Goal: Task Accomplishment & Management: Use online tool/utility

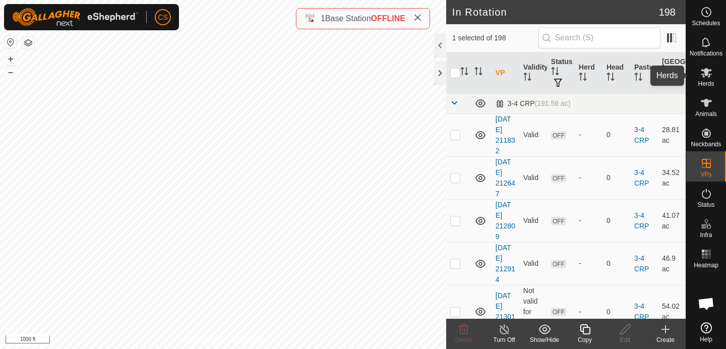
click at [710, 78] on icon at bounding box center [707, 73] width 12 height 12
checkbox input "false"
checkbox input "true"
click at [587, 331] on icon at bounding box center [585, 329] width 13 height 12
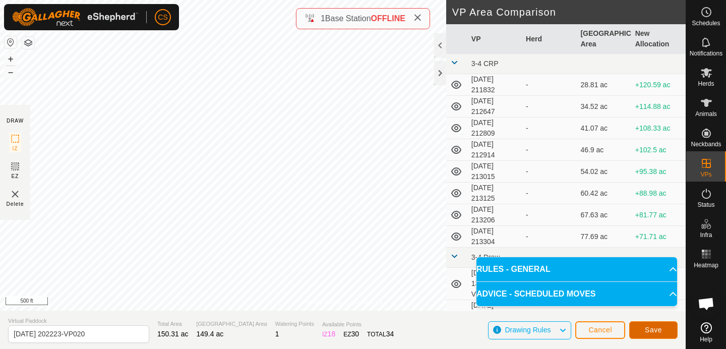
click at [649, 330] on span "Save" at bounding box center [653, 330] width 17 height 8
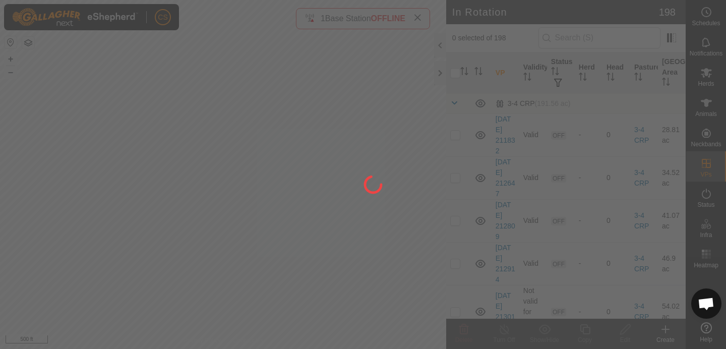
click at [112, 170] on div at bounding box center [363, 174] width 726 height 349
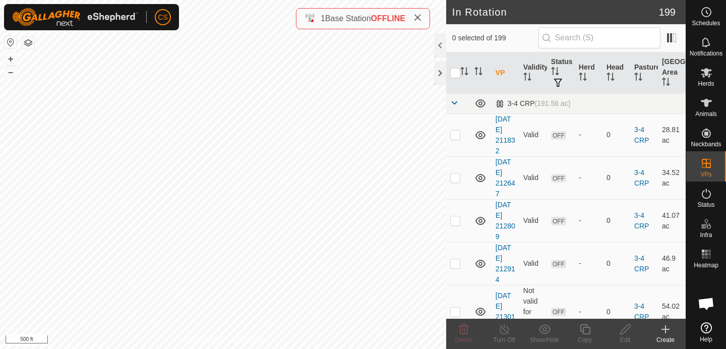
checkbox input "true"
click at [709, 81] on span "Herds" at bounding box center [706, 84] width 16 height 6
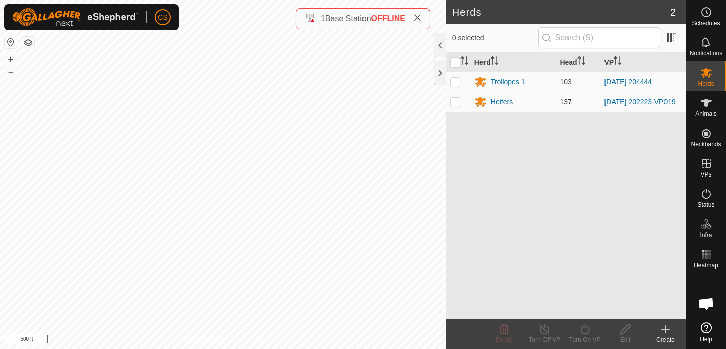
click at [454, 101] on p-checkbox at bounding box center [455, 102] width 10 height 8
checkbox input "true"
click at [584, 334] on icon at bounding box center [585, 329] width 13 height 12
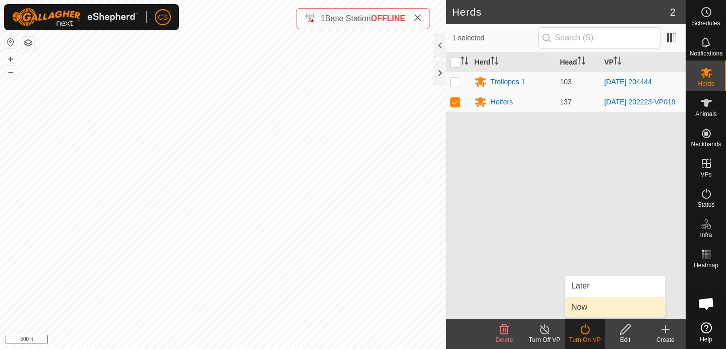
click at [575, 303] on link "Now" at bounding box center [615, 307] width 100 height 20
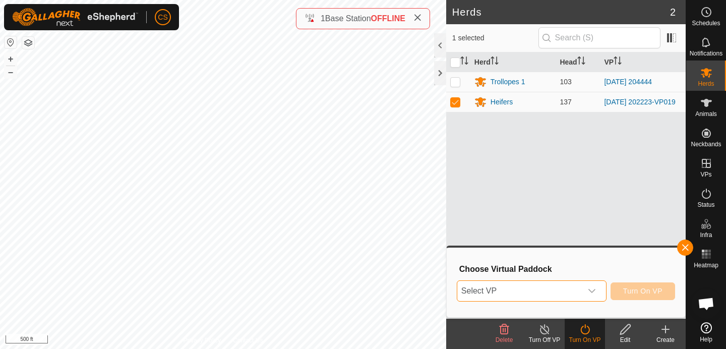
click at [563, 294] on span "Select VP" at bounding box center [519, 291] width 125 height 20
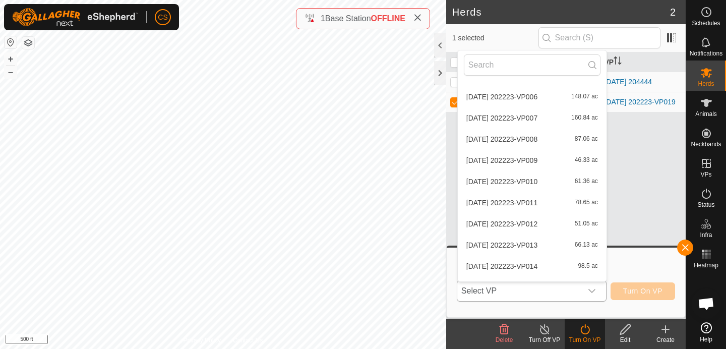
scroll to position [4268, 0]
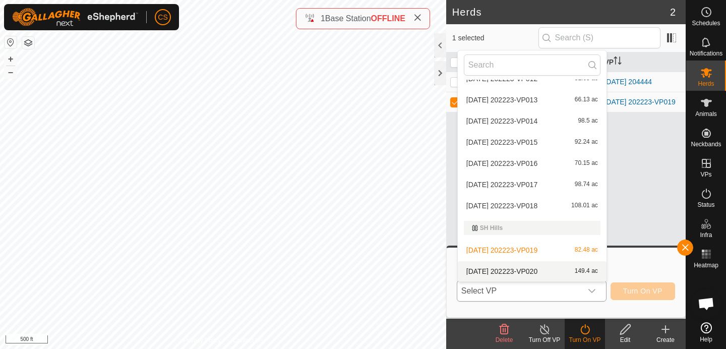
click at [518, 269] on li "[DATE] 202223-VP020 149.4 ac" at bounding box center [532, 271] width 149 height 20
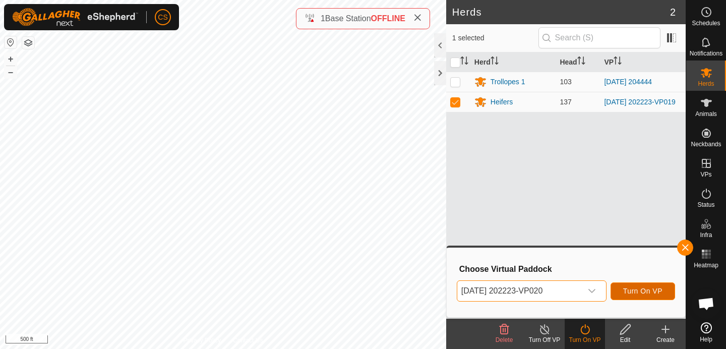
click at [630, 286] on button "Turn On VP" at bounding box center [643, 291] width 65 height 18
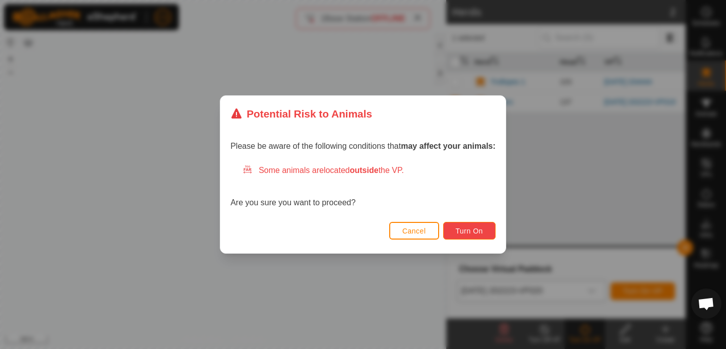
click at [485, 238] on button "Turn On" at bounding box center [469, 231] width 52 height 18
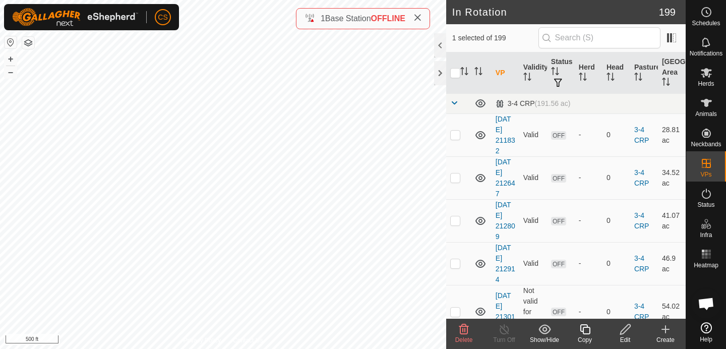
checkbox input "true"
checkbox input "false"
click at [585, 331] on icon at bounding box center [585, 329] width 13 height 12
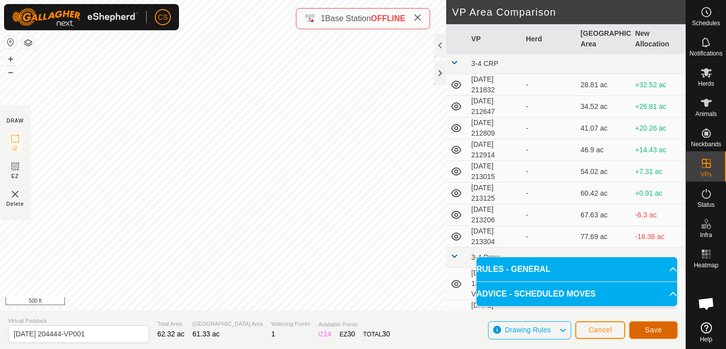
click at [647, 328] on span "Save" at bounding box center [653, 330] width 17 height 8
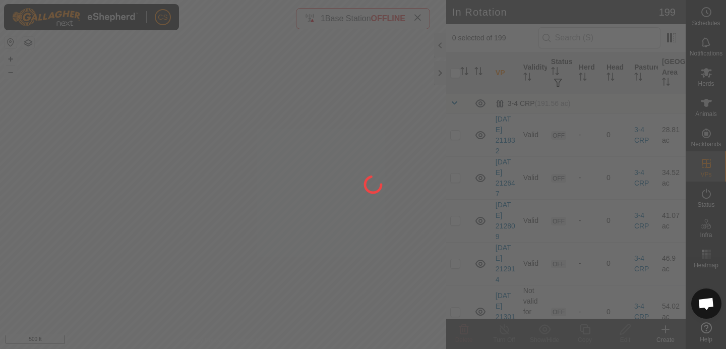
click at [155, 132] on div at bounding box center [363, 174] width 726 height 349
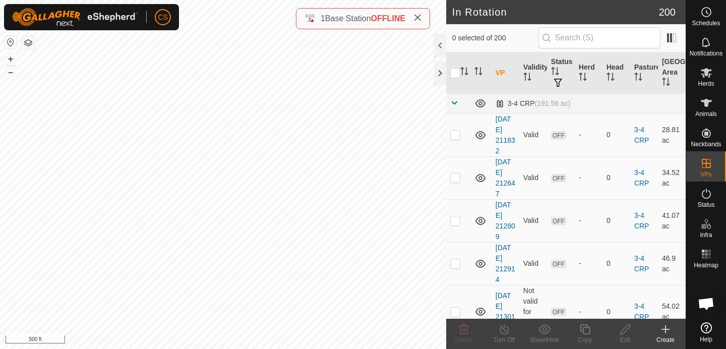
checkbox input "true"
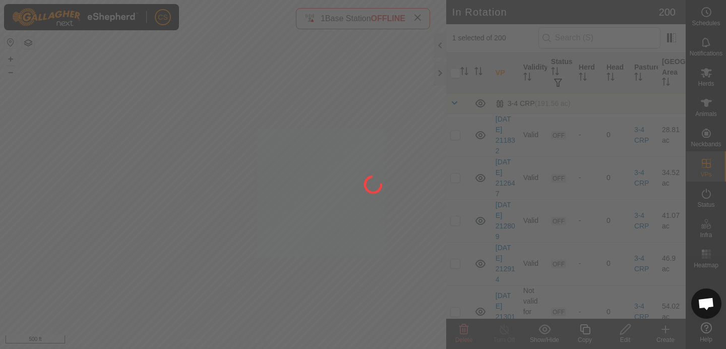
click at [155, 132] on div at bounding box center [363, 174] width 726 height 349
click at [52, 284] on div at bounding box center [363, 174] width 726 height 349
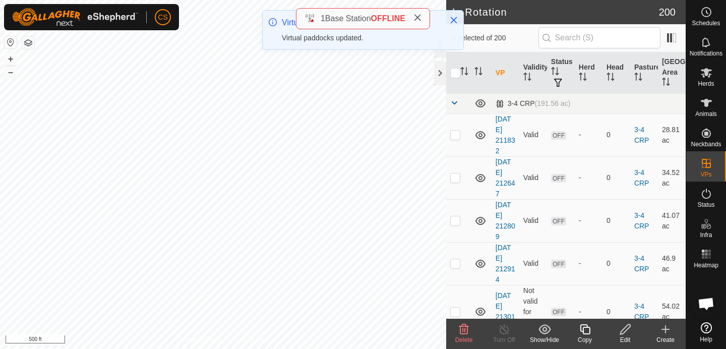
checkbox input "false"
checkbox input "true"
checkbox input "false"
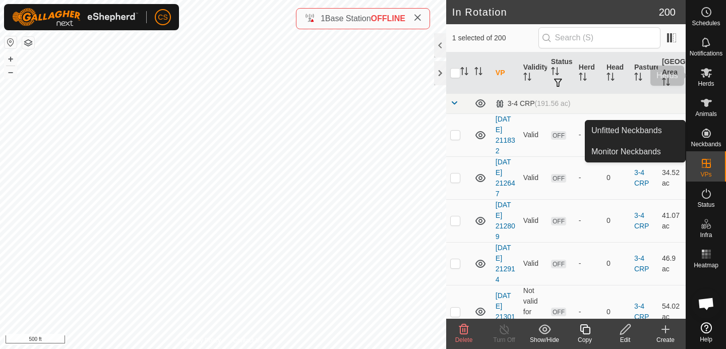
click at [705, 81] on span "Herds" at bounding box center [706, 84] width 16 height 6
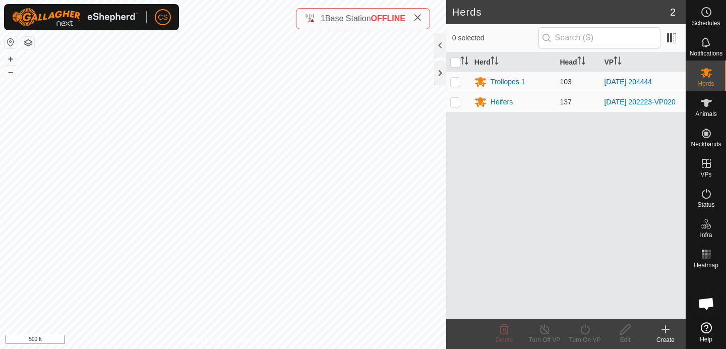
click at [457, 80] on p-checkbox at bounding box center [455, 82] width 10 height 8
checkbox input "true"
click at [590, 330] on icon at bounding box center [584, 329] width 9 height 10
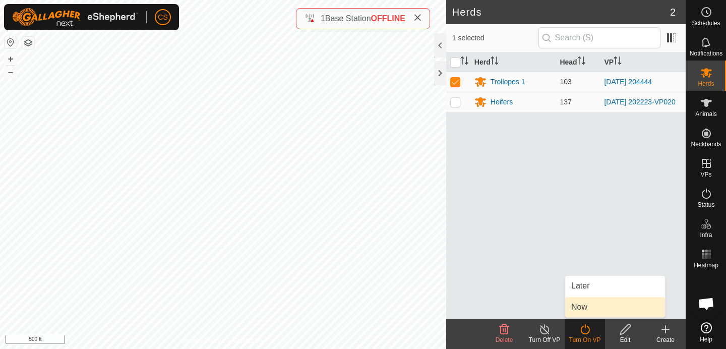
click at [583, 310] on link "Now" at bounding box center [615, 307] width 100 height 20
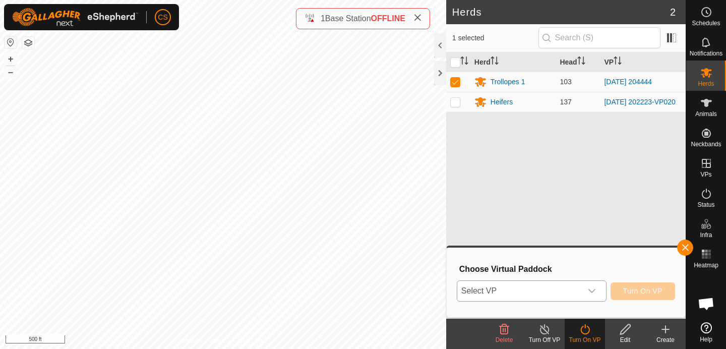
click at [571, 294] on span "Select VP" at bounding box center [519, 291] width 125 height 20
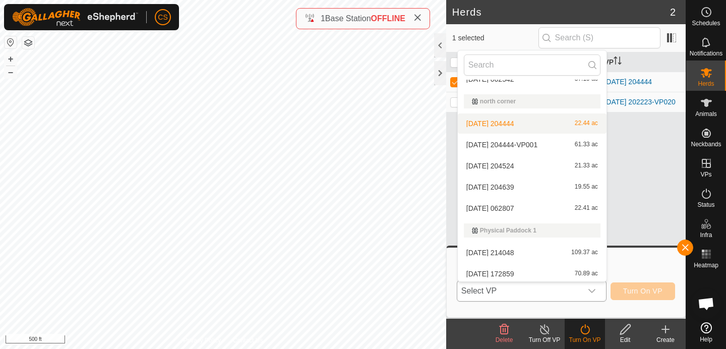
scroll to position [1421, 0]
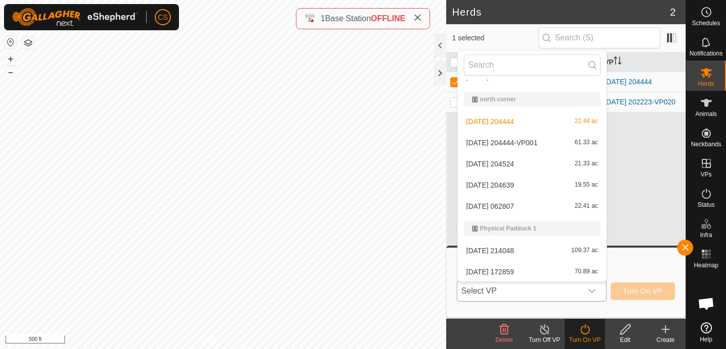
click at [516, 207] on li "[DATE] 062807 22.41 ac" at bounding box center [532, 206] width 149 height 20
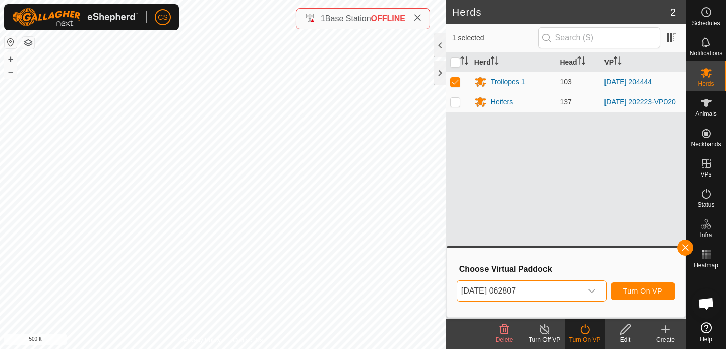
click at [540, 291] on span "[DATE] 062807" at bounding box center [519, 291] width 125 height 20
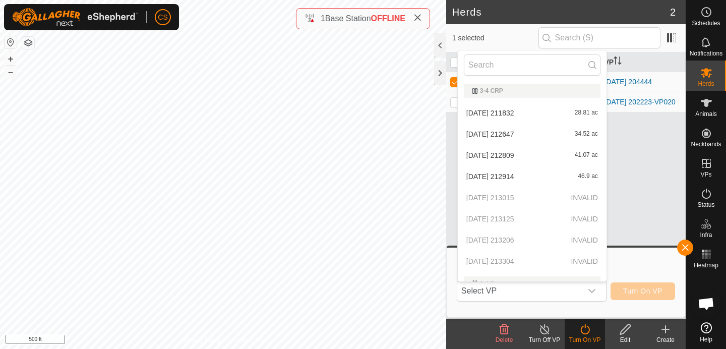
scroll to position [1356, 0]
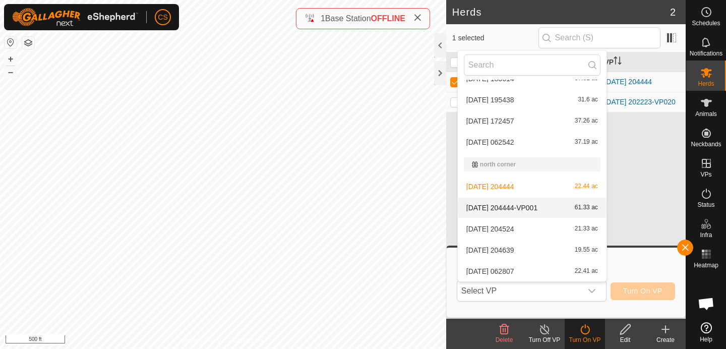
click at [525, 211] on li "[DATE] 204444-VP001 61.33 ac" at bounding box center [532, 208] width 149 height 20
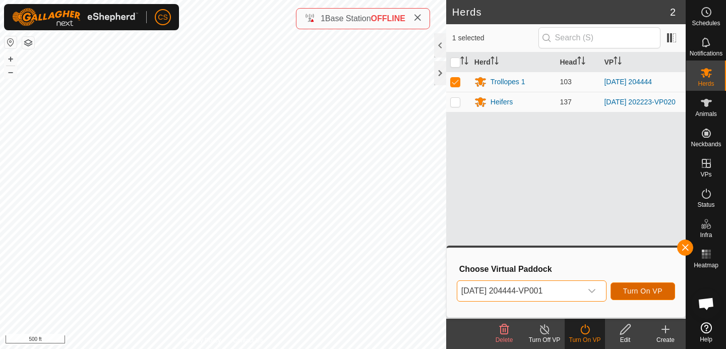
click at [649, 289] on span "Turn On VP" at bounding box center [642, 291] width 39 height 8
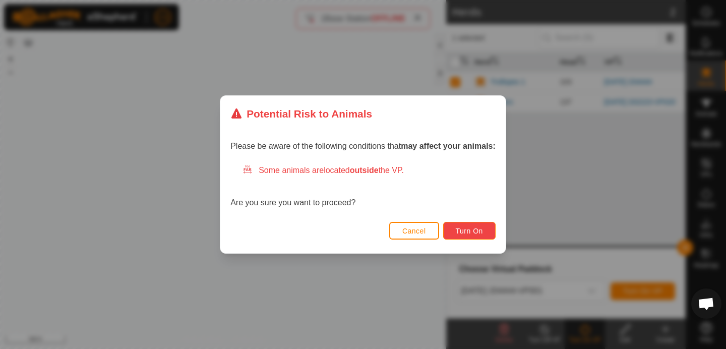
click at [464, 225] on button "Turn On" at bounding box center [469, 231] width 52 height 18
